Goal: Task Accomplishment & Management: Manage account settings

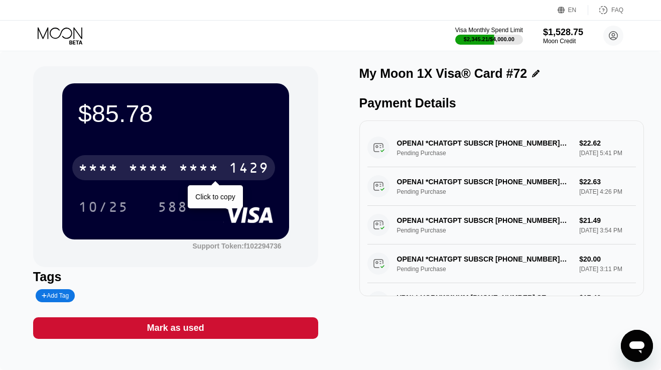
click at [238, 167] on div "1429" at bounding box center [249, 169] width 40 height 16
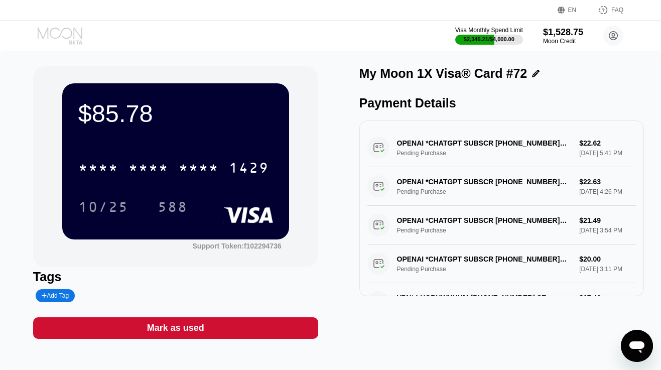
click at [63, 31] on icon at bounding box center [61, 36] width 47 height 18
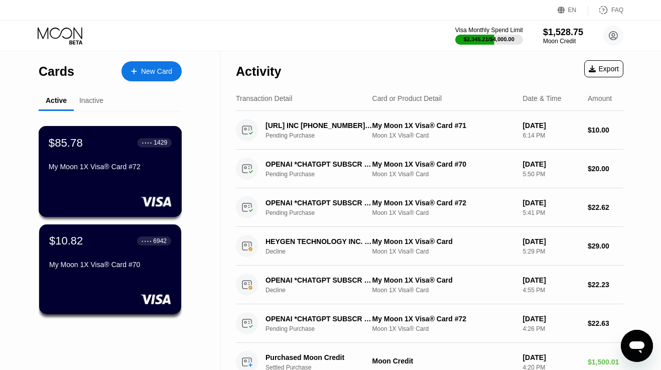
click at [88, 196] on div "$85.78 ● ● ● ● 1429 My Moon 1X Visa® Card #72" at bounding box center [111, 171] width 144 height 91
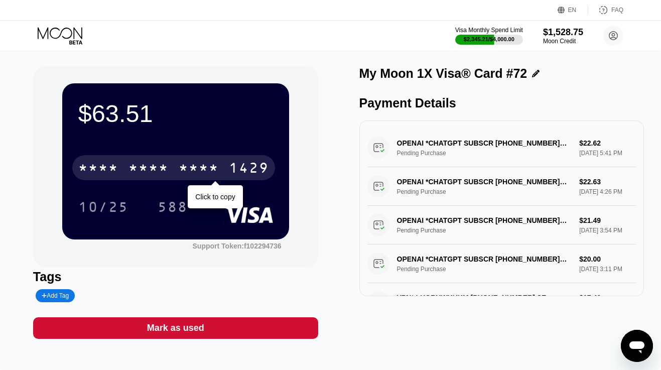
click at [219, 168] on div "* * * *" at bounding box center [199, 169] width 40 height 16
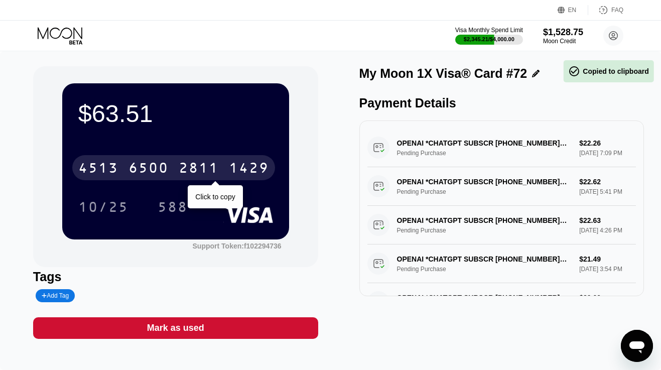
click at [204, 167] on div "2811" at bounding box center [199, 169] width 40 height 16
click at [204, 167] on div "* * * *" at bounding box center [199, 169] width 40 height 16
click at [143, 163] on div "6500" at bounding box center [149, 169] width 40 height 16
click at [144, 168] on div "* * * *" at bounding box center [149, 169] width 40 height 16
click at [144, 168] on div "6500" at bounding box center [149, 169] width 40 height 16
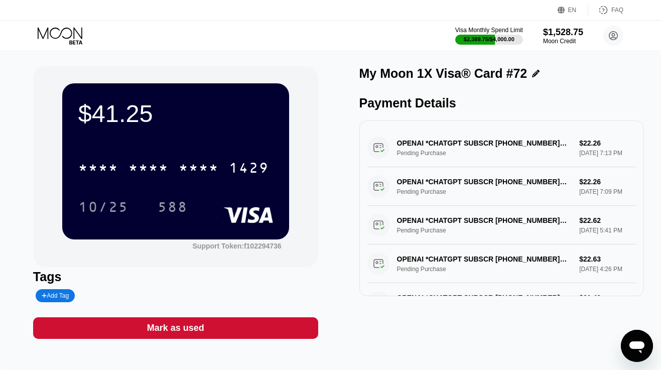
click at [145, 185] on div "* * * * * * * * * * * * 1429 10/25 588" at bounding box center [175, 177] width 195 height 59
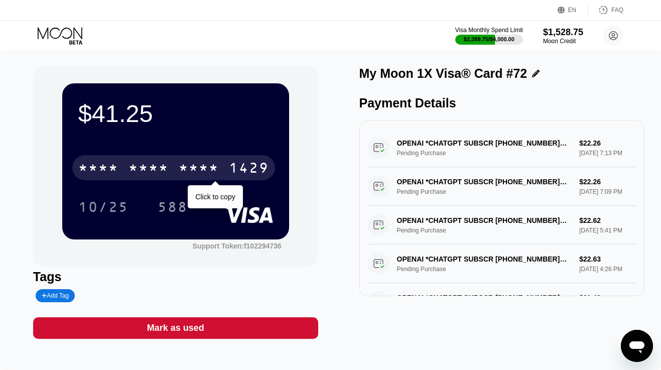
click at [152, 166] on div "* * * *" at bounding box center [149, 169] width 40 height 16
click at [152, 166] on div "6500" at bounding box center [149, 169] width 40 height 16
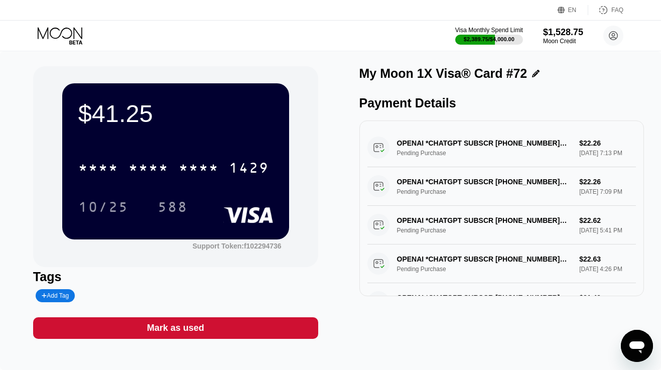
click at [65, 31] on icon at bounding box center [61, 36] width 47 height 18
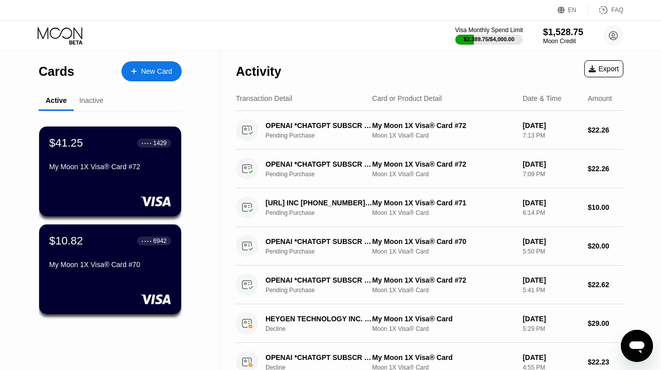
click at [160, 71] on div "New Card" at bounding box center [156, 71] width 31 height 9
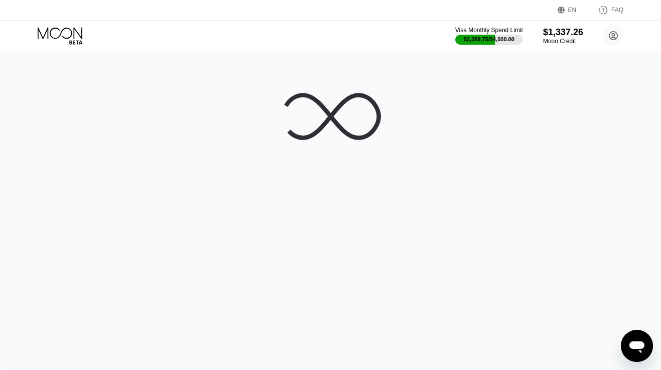
click at [98, 162] on div at bounding box center [330, 210] width 661 height 319
click at [126, 173] on div at bounding box center [330, 210] width 661 height 319
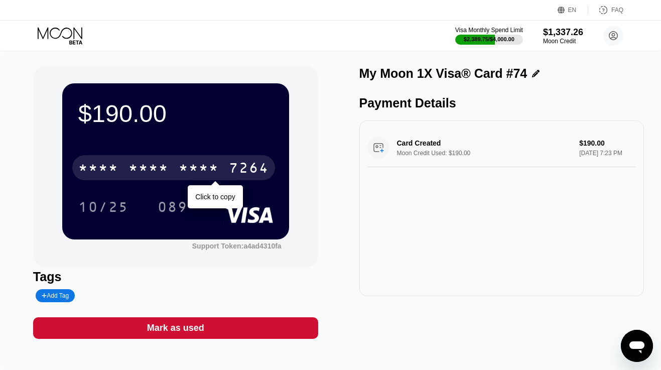
click at [180, 165] on div "* * * *" at bounding box center [199, 169] width 40 height 16
click at [177, 170] on div "4513 6500 2782 7264" at bounding box center [173, 167] width 203 height 25
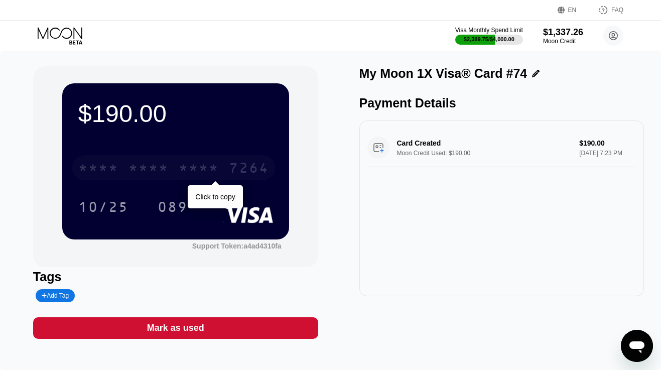
click at [226, 160] on div "* * * * * * * * * * * * 7264" at bounding box center [173, 167] width 203 height 25
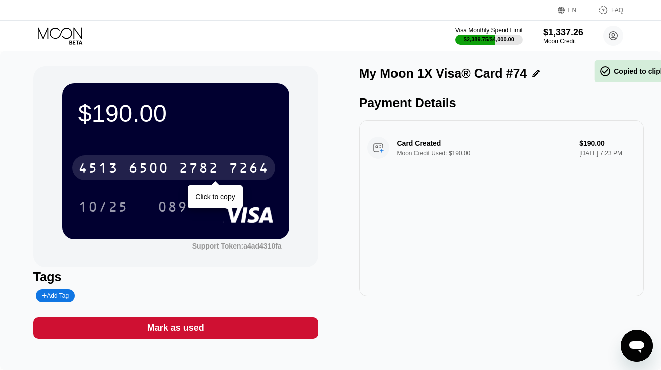
click at [226, 160] on div "4513 6500 2782 7264" at bounding box center [173, 167] width 203 height 25
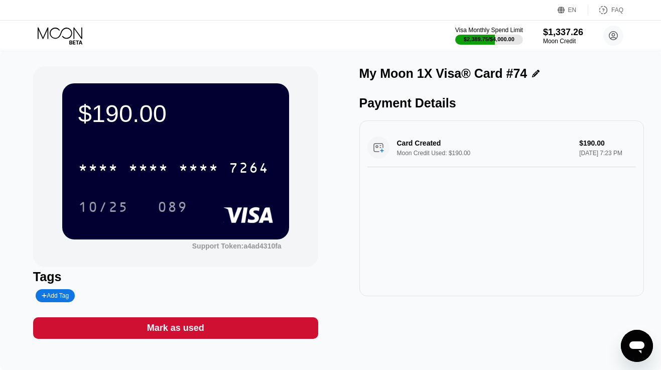
click at [61, 27] on icon at bounding box center [61, 36] width 47 height 18
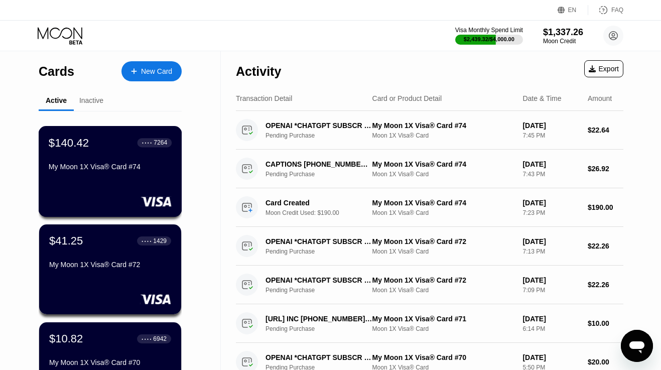
click at [107, 171] on div "My Moon 1X Visa® Card #74" at bounding box center [110, 167] width 123 height 8
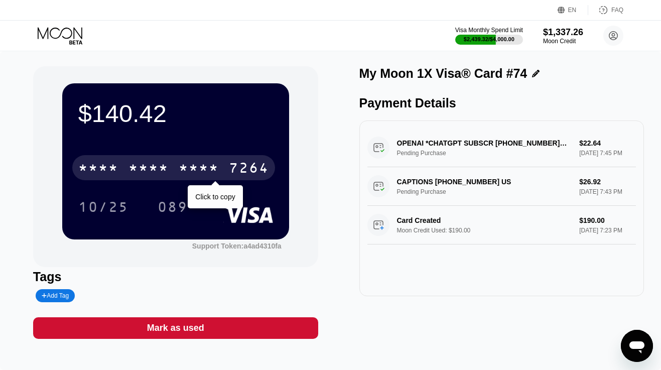
click at [138, 169] on div "* * * *" at bounding box center [149, 169] width 40 height 16
click at [138, 169] on div "6500" at bounding box center [149, 169] width 40 height 16
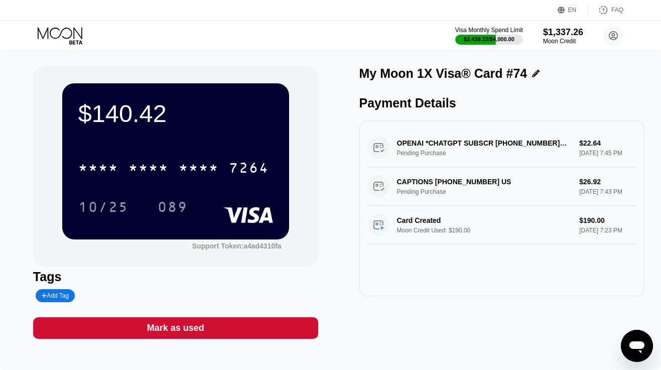
click at [301, 173] on div "$140.42 * * * * * * * * * * * * 7264 10/25 089 Support Token: a4ad4310fa" at bounding box center [175, 166] width 285 height 201
click at [55, 32] on icon at bounding box center [61, 36] width 47 height 18
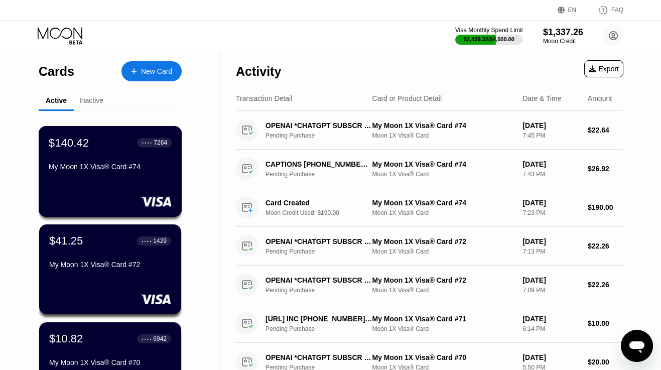
click at [113, 171] on div "My Moon 1X Visa® Card #74" at bounding box center [110, 167] width 123 height 8
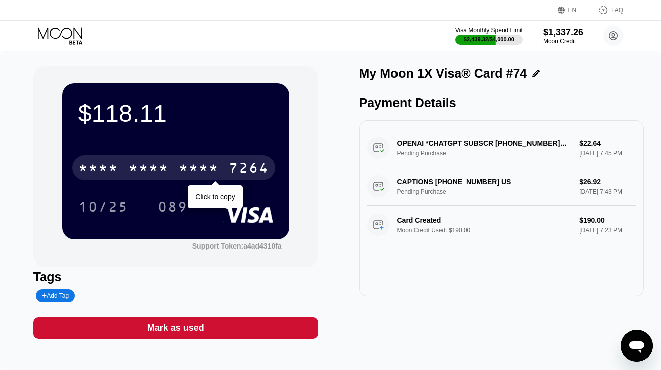
click at [183, 162] on div "* * * *" at bounding box center [199, 169] width 40 height 16
click at [183, 162] on div "2782" at bounding box center [199, 169] width 40 height 16
